Goal: Connect with others: Connect with others

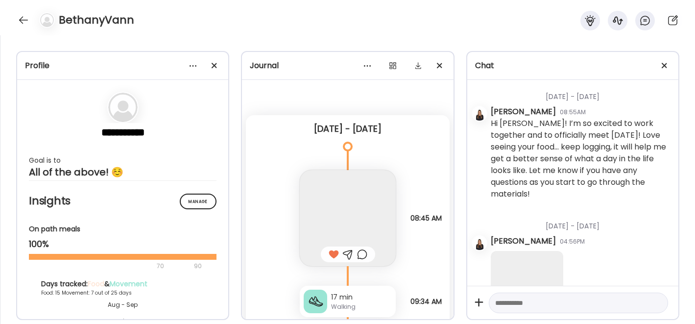
scroll to position [20708, 0]
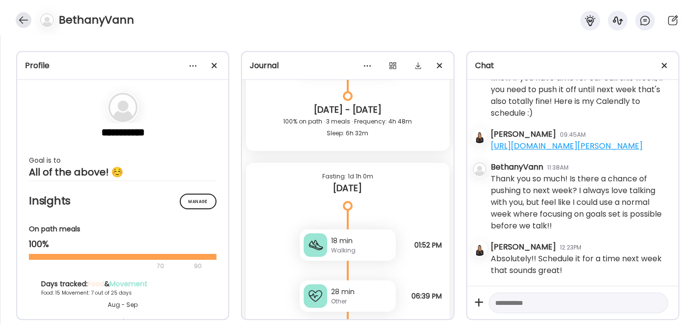
click at [23, 17] on div at bounding box center [24, 20] width 16 height 16
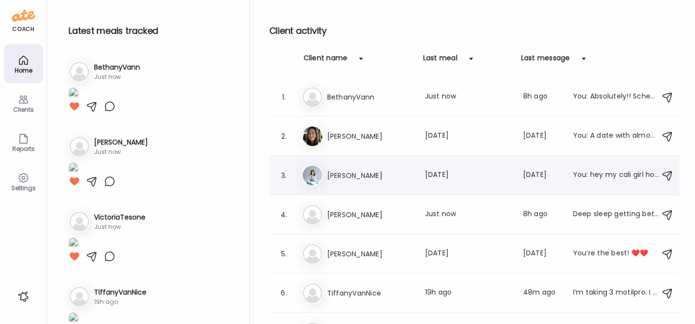
scroll to position [23, 0]
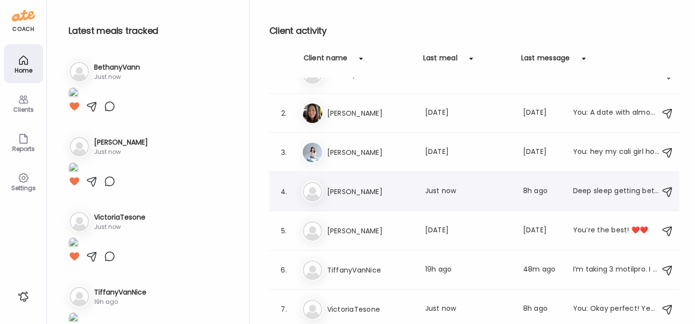
click at [363, 186] on h3 "[PERSON_NAME]" at bounding box center [370, 192] width 86 height 12
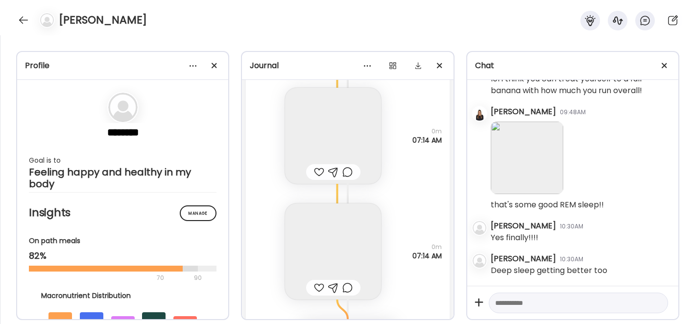
scroll to position [20551, 0]
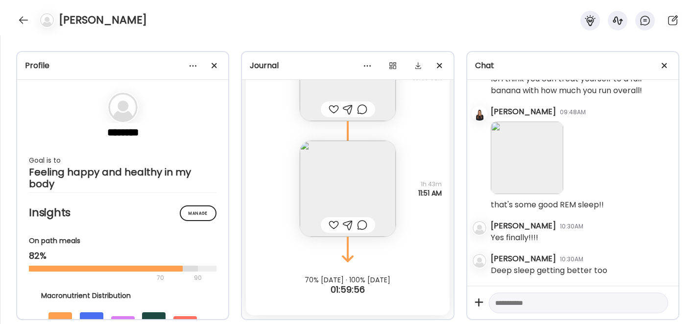
click at [329, 226] on div at bounding box center [334, 225] width 10 height 12
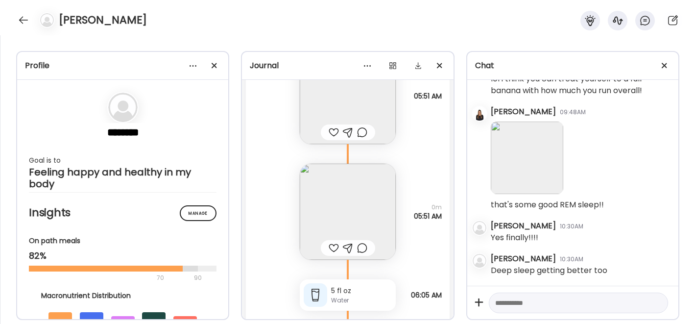
scroll to position [20027, 0]
click at [511, 303] on textarea at bounding box center [569, 303] width 149 height 12
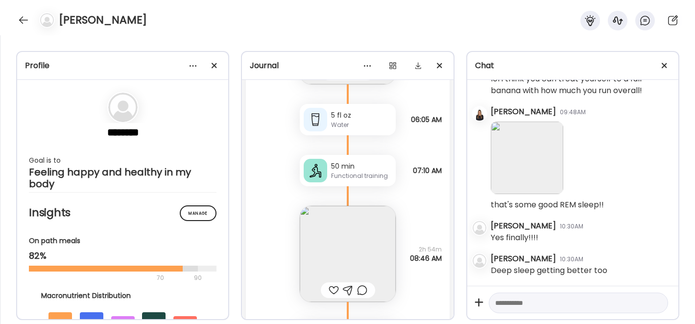
scroll to position [20208, 0]
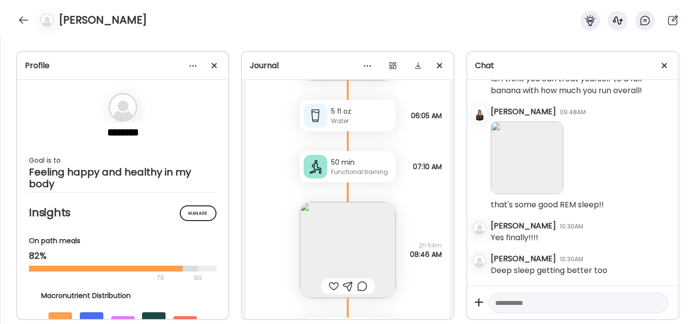
click at [345, 240] on img at bounding box center [348, 250] width 96 height 96
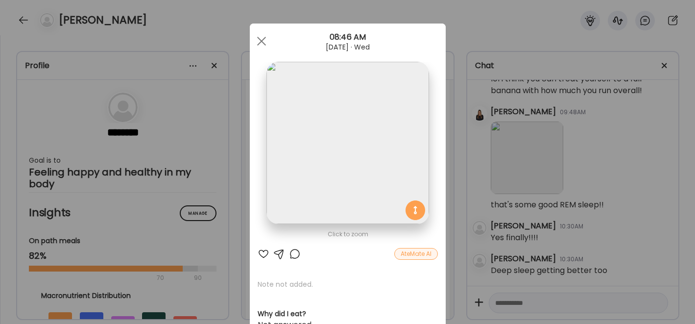
click at [260, 250] on div at bounding box center [264, 254] width 12 height 12
click at [258, 32] on div at bounding box center [262, 41] width 20 height 20
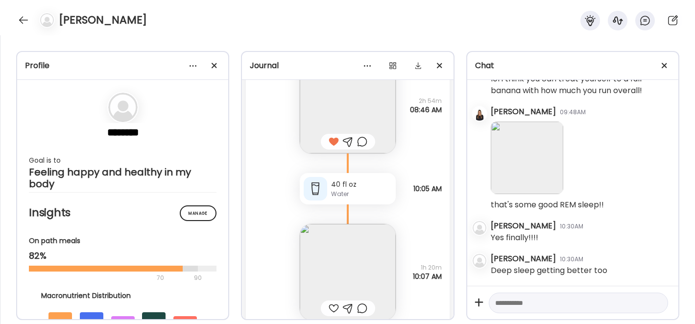
scroll to position [20376, 0]
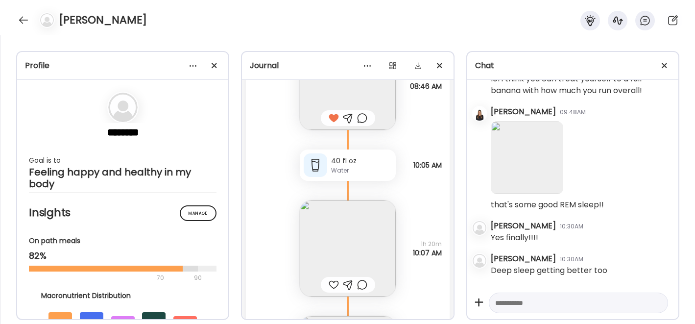
click at [317, 222] on img at bounding box center [348, 248] width 96 height 96
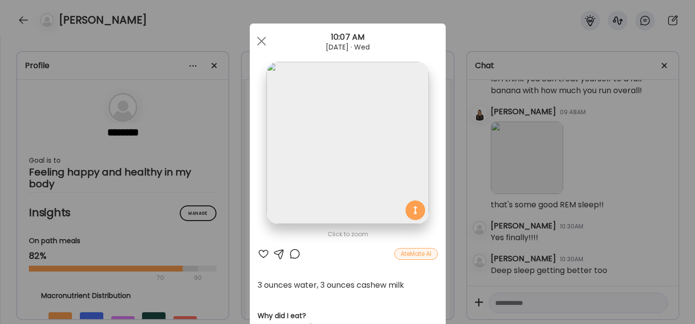
click at [261, 253] on div at bounding box center [264, 254] width 12 height 12
click at [255, 40] on div at bounding box center [262, 41] width 20 height 20
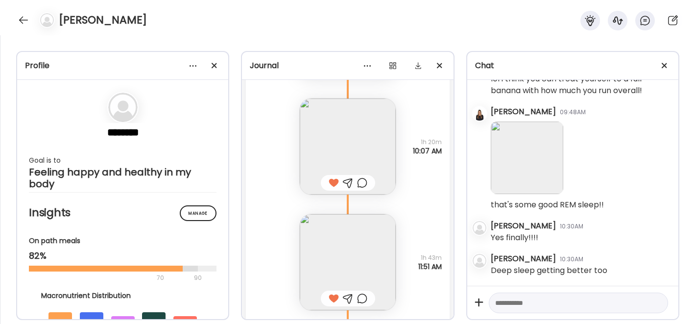
scroll to position [20551, 0]
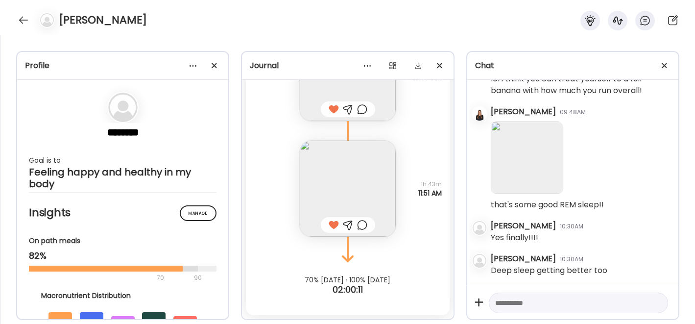
click at [323, 160] on img at bounding box center [348, 189] width 96 height 96
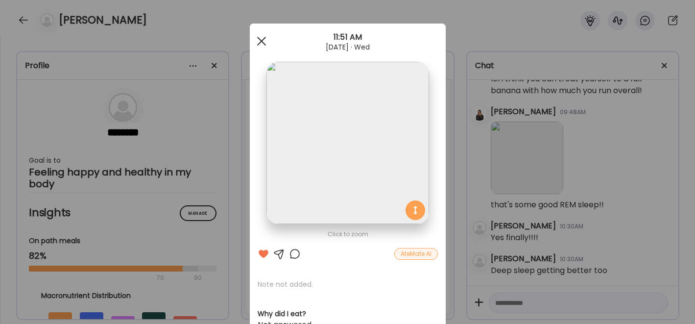
click at [252, 40] on div at bounding box center [262, 41] width 20 height 20
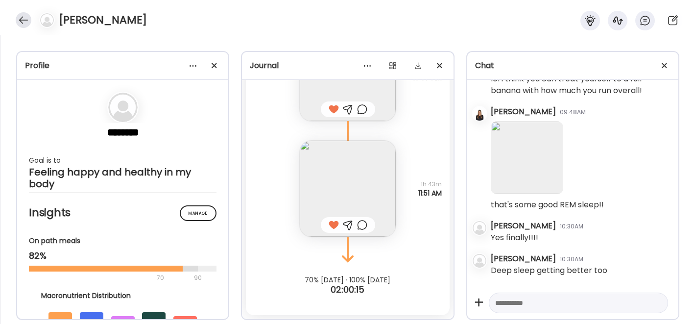
click at [24, 18] on div at bounding box center [24, 20] width 16 height 16
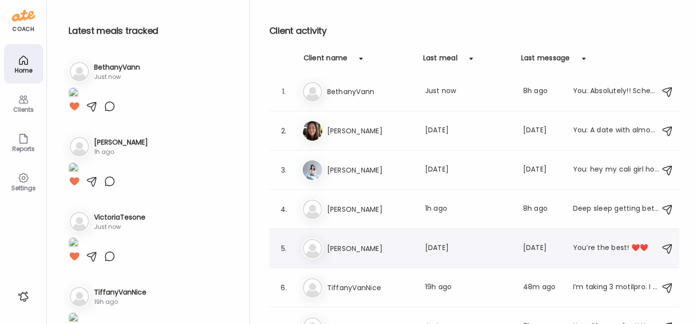
scroll to position [0, 0]
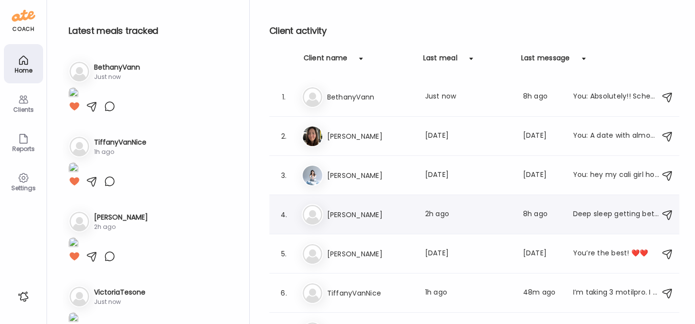
click at [376, 224] on div "Ma [PERSON_NAME] Last meal: 2h ago Last message: 8h ago Deep sleep getting bett…" at bounding box center [476, 215] width 348 height 22
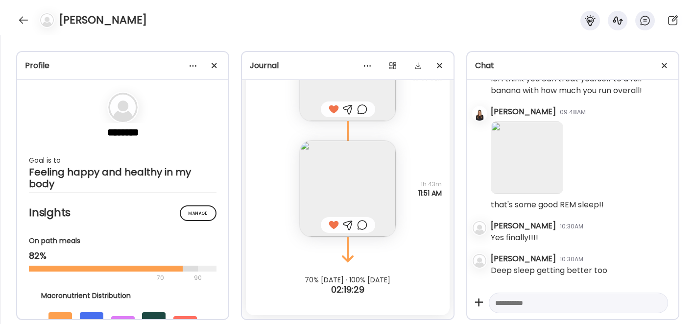
scroll to position [18099, 0]
click at [523, 306] on textarea at bounding box center [569, 303] width 149 height 12
click at [25, 19] on div at bounding box center [24, 20] width 16 height 16
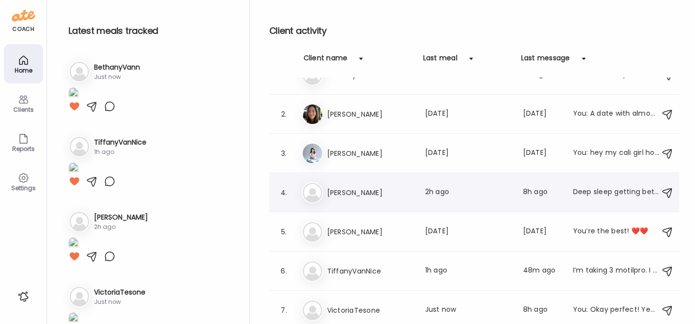
scroll to position [23, 0]
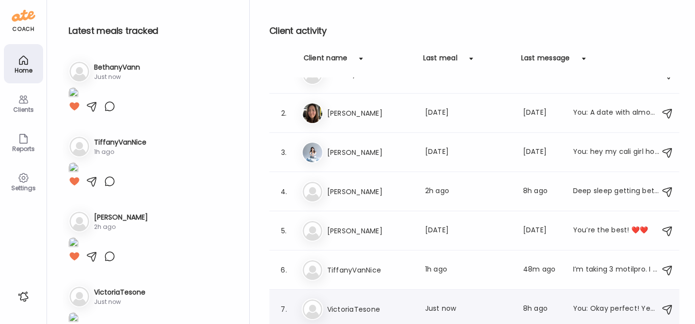
click at [342, 306] on h3 "VictoriaTesone" at bounding box center [370, 309] width 86 height 12
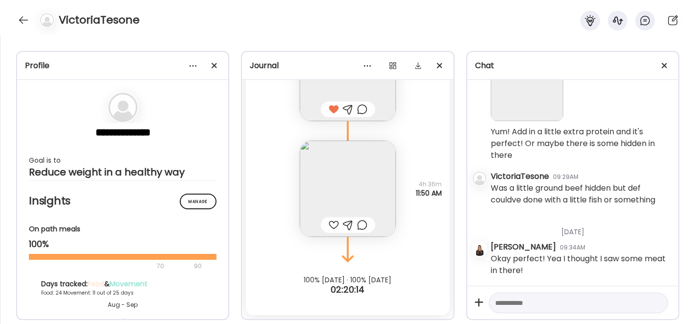
scroll to position [19969, 0]
